Goal: Task Accomplishment & Management: Use online tool/utility

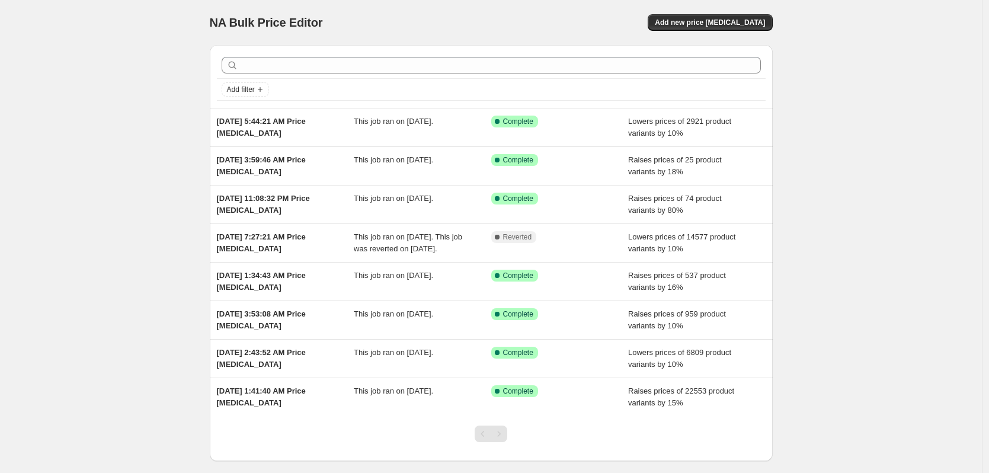
click at [401, 133] on div "This job ran on [DATE]." at bounding box center [423, 128] width 138 height 24
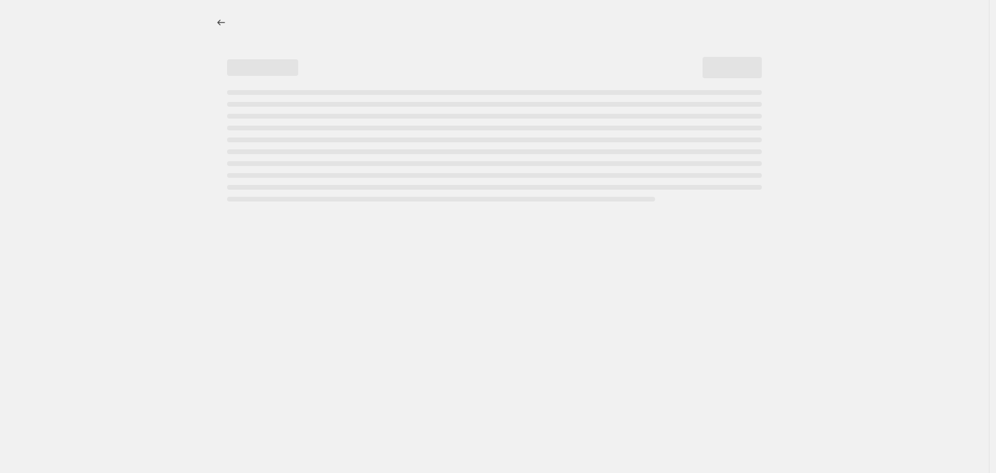
select select "percentage"
select select "no_change"
select select "tag"
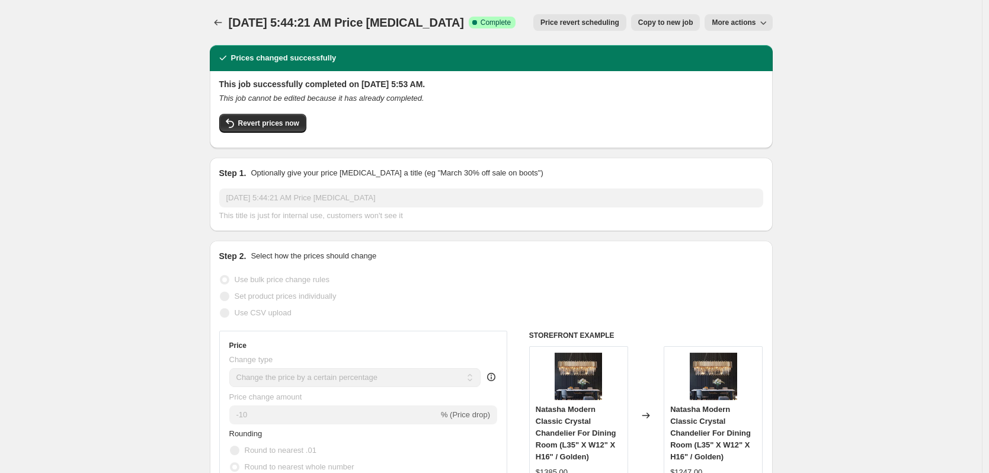
drag, startPoint x: 175, startPoint y: 241, endPoint x: 162, endPoint y: 238, distance: 14.1
click at [266, 123] on span "Revert prices now" at bounding box center [268, 123] width 61 height 9
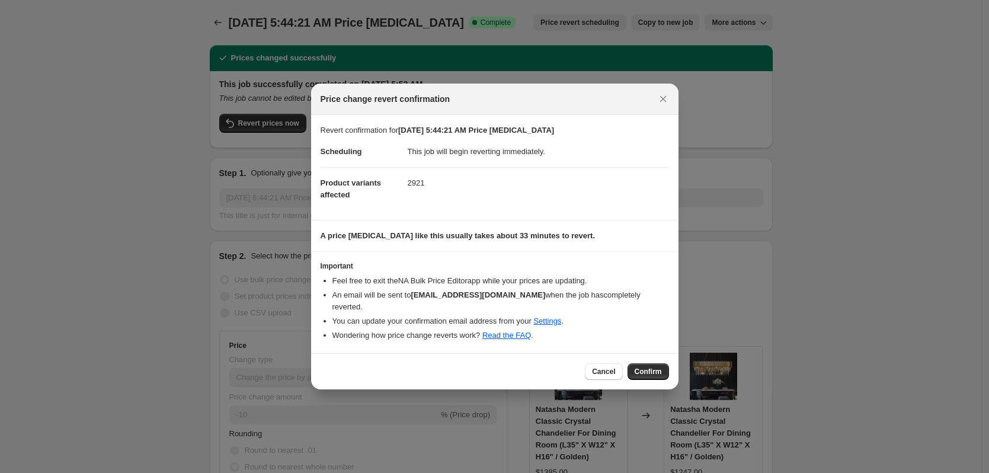
click at [650, 367] on span "Confirm" at bounding box center [648, 371] width 27 height 9
